Goal: Task Accomplishment & Management: Manage account settings

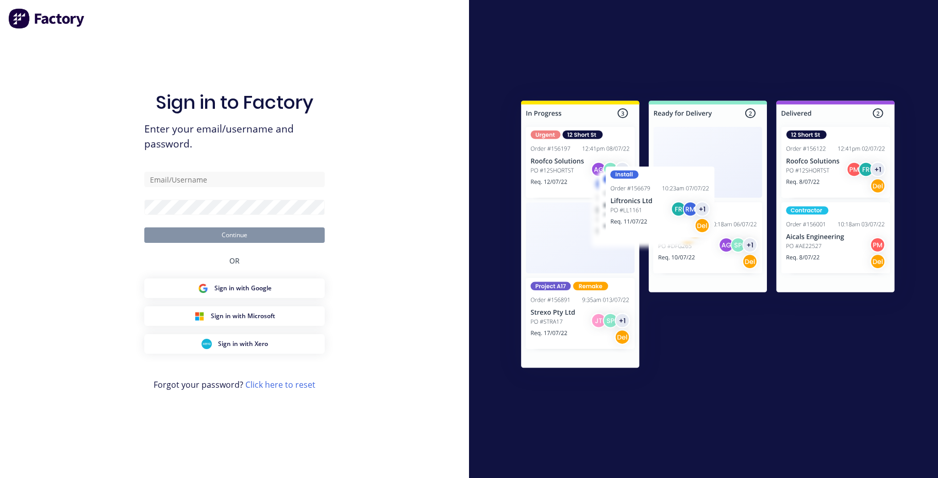
type input "[EMAIL_ADDRESS][DOMAIN_NAME]"
click at [144, 227] on button "Continue" at bounding box center [234, 234] width 180 height 15
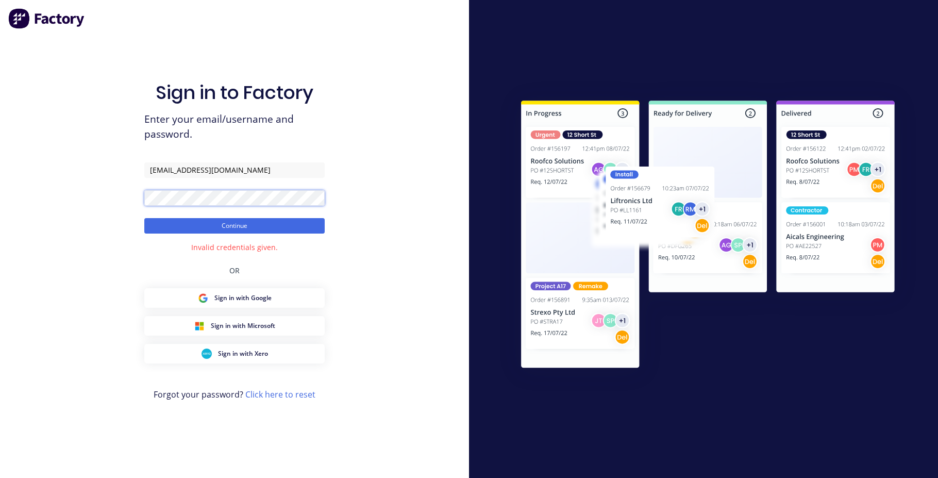
click at [144, 195] on div "Sign in to Factory Enter your email/username and password. [EMAIL_ADDRESS][DOMA…" at bounding box center [234, 239] width 469 height 478
click at [144, 218] on button "Continue" at bounding box center [234, 225] width 180 height 15
click at [140, 196] on div "Sign in to Factory Enter your email/username and password. accounts@aztechstone…" at bounding box center [234, 239] width 469 height 478
click at [238, 225] on button "Continue" at bounding box center [234, 225] width 180 height 15
click at [280, 394] on link "Click here to reset" at bounding box center [280, 393] width 70 height 11
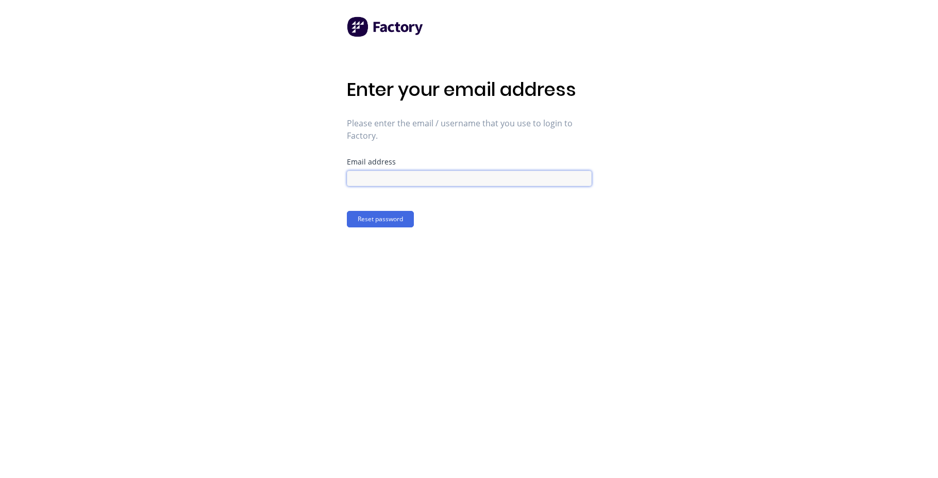
drag, startPoint x: 354, startPoint y: 175, endPoint x: 367, endPoint y: 176, distance: 12.9
click at [355, 175] on input at bounding box center [469, 178] width 245 height 15
type input "[EMAIL_ADDRESS][DOMAIN_NAME]"
click at [373, 218] on button "Reset password" at bounding box center [380, 219] width 67 height 16
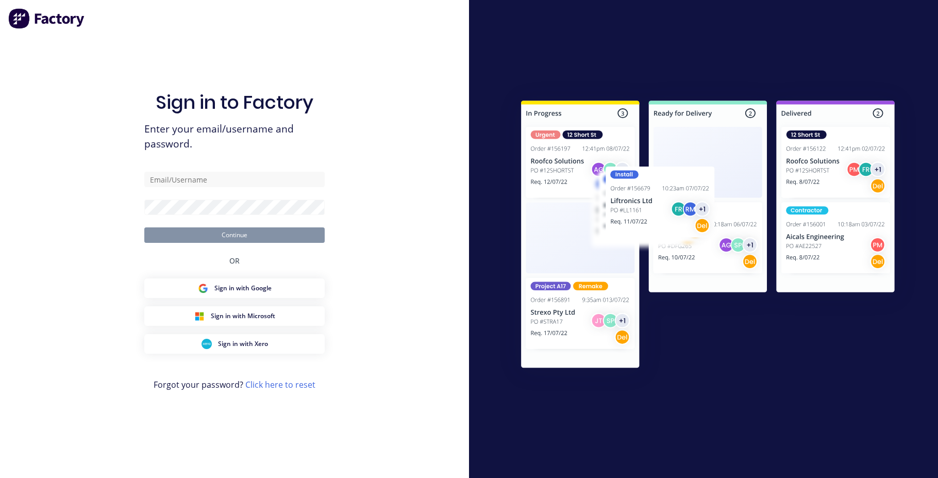
click at [27, 114] on div "Sign in to Factory Enter your email/username and password. Continue OR Sign in …" at bounding box center [234, 239] width 469 height 478
drag, startPoint x: 151, startPoint y: 178, endPoint x: 193, endPoint y: 183, distance: 41.6
click at [151, 178] on input "text" at bounding box center [234, 179] width 180 height 15
type input "[EMAIL_ADDRESS][DOMAIN_NAME]"
click at [144, 227] on button "Continue" at bounding box center [234, 234] width 180 height 15
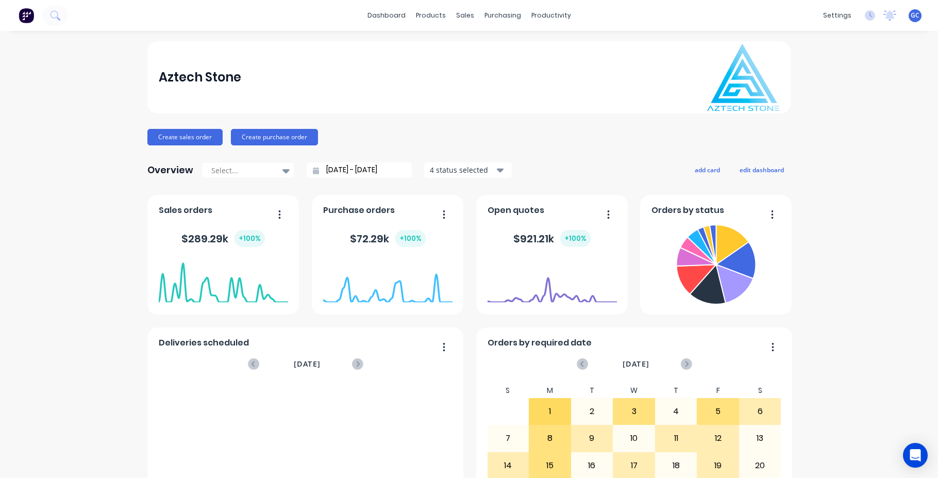
click at [23, 100] on div "Aztech Stone Create sales order Create purchase order Overview Select... [DATE]…" at bounding box center [469, 310] width 938 height 538
drag, startPoint x: 387, startPoint y: 13, endPoint x: 214, endPoint y: 12, distance: 172.6
click at [387, 13] on link "dashboard" at bounding box center [386, 15] width 48 height 15
